Goal: Find specific page/section: Find specific page/section

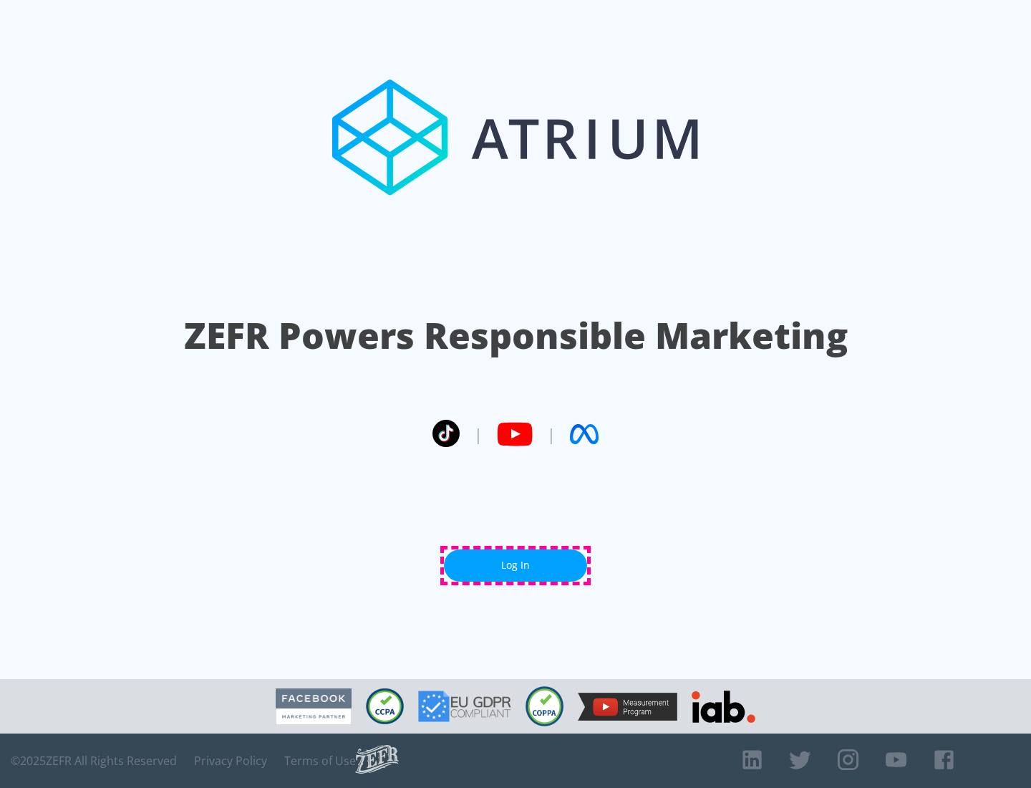
click at [515, 565] on link "Log In" at bounding box center [515, 565] width 143 height 32
